Goal: Information Seeking & Learning: Find specific fact

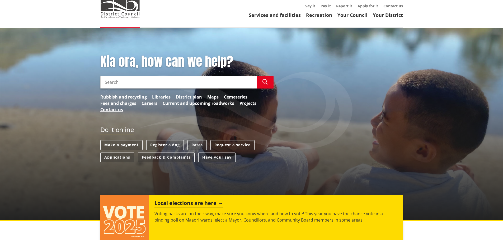
scroll to position [26, 0]
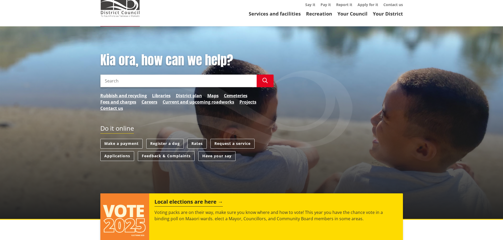
click at [197, 142] on link "Rates" at bounding box center [196, 144] width 19 height 10
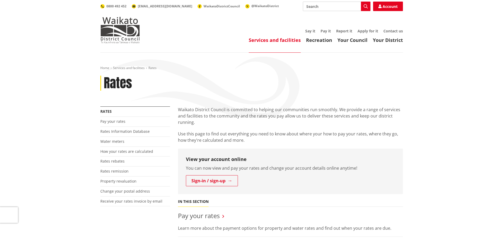
scroll to position [26, 0]
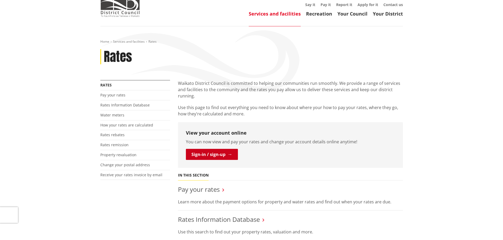
click at [201, 155] on link "Sign-in / sign-up" at bounding box center [212, 154] width 52 height 11
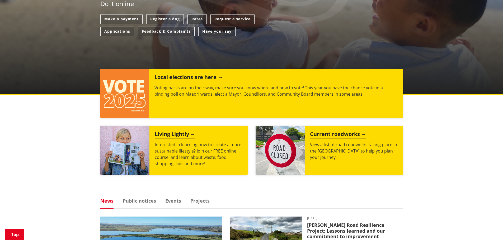
scroll to position [132, 0]
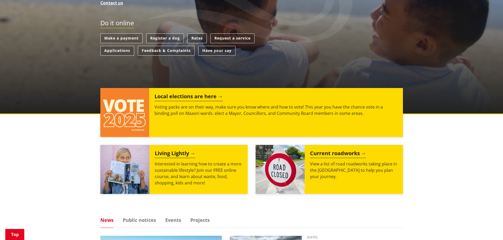
click at [196, 38] on link "Rates" at bounding box center [196, 39] width 19 height 10
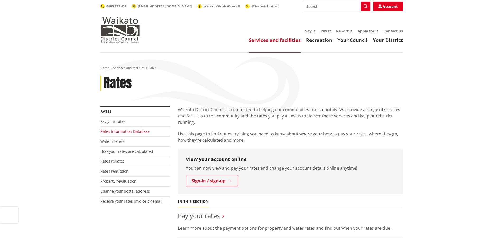
click at [127, 131] on link "Rates Information Database" at bounding box center [124, 131] width 49 height 5
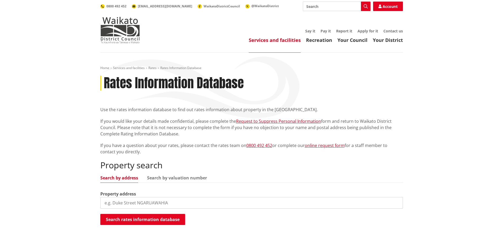
click at [104, 202] on input "search" at bounding box center [251, 203] width 302 height 12
click at [140, 219] on button "Search rates information database" at bounding box center [142, 219] width 85 height 11
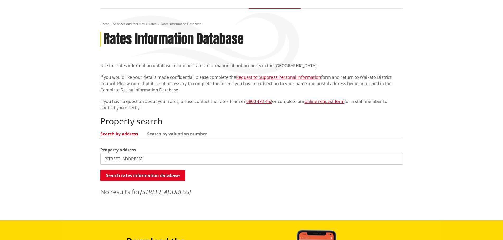
scroll to position [53, 0]
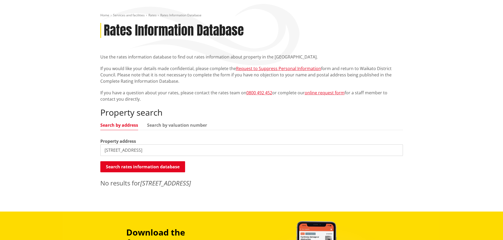
drag, startPoint x: 108, startPoint y: 150, endPoint x: 100, endPoint y: 149, distance: 7.4
click at [100, 149] on input "[STREET_ADDRESS]" at bounding box center [251, 151] width 302 height 12
type input "[STREET_ADDRESS]"
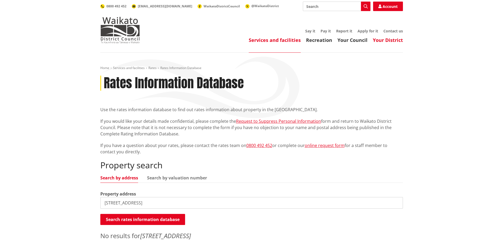
click at [384, 40] on link "Your District" at bounding box center [387, 40] width 30 height 6
click at [104, 203] on input "search" at bounding box center [251, 203] width 302 height 12
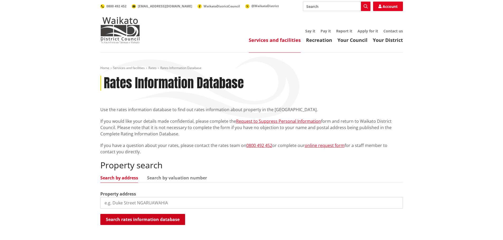
click at [135, 220] on button "Search rates information database" at bounding box center [142, 219] width 85 height 11
click at [105, 204] on input "search" at bounding box center [251, 203] width 302 height 12
type input "2/6 Tisdall street"
click at [126, 221] on button "Search rates information database" at bounding box center [142, 219] width 85 height 11
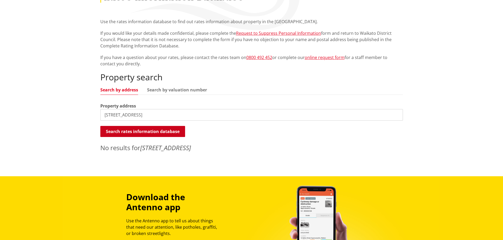
scroll to position [132, 0]
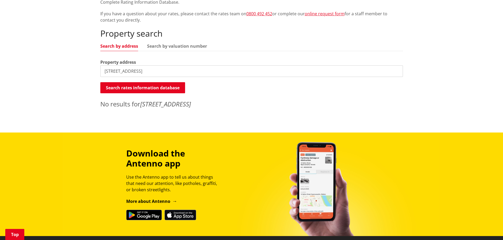
click at [139, 71] on input "2/6 Tisdall street" at bounding box center [251, 71] width 302 height 12
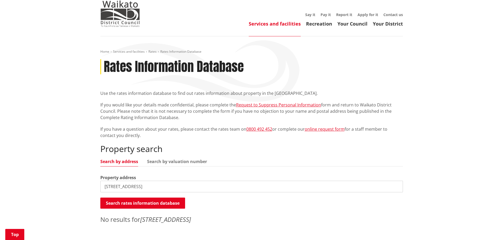
scroll to position [0, 0]
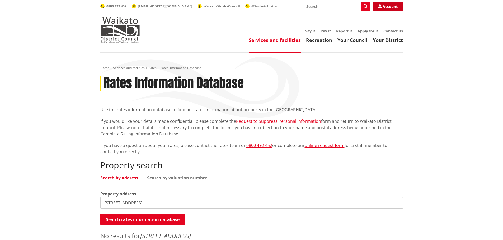
click at [387, 6] on link "Account" at bounding box center [388, 6] width 30 height 9
